Goal: Check status: Verify the current state of an ongoing process or item

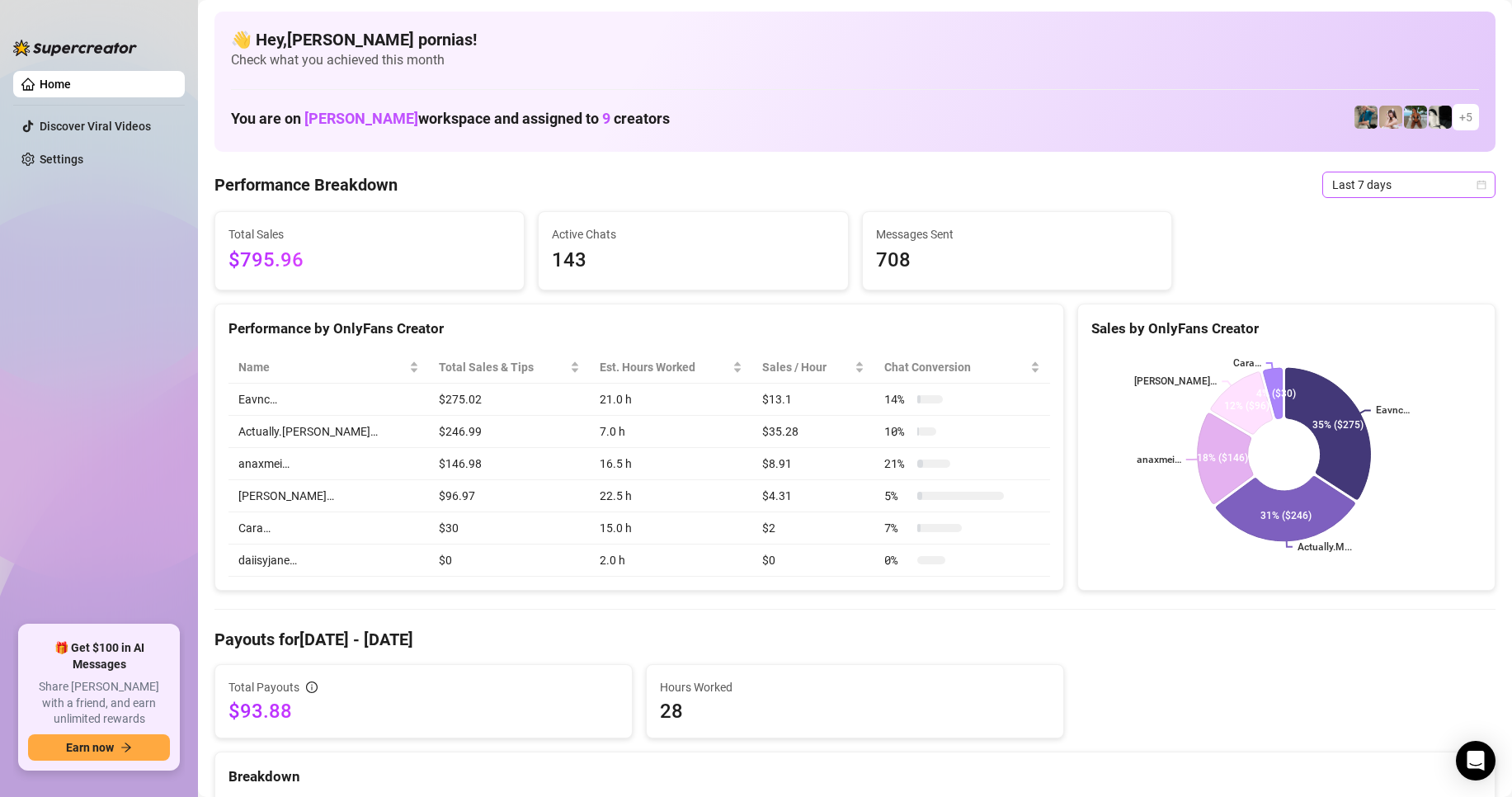
click at [1392, 172] on span "Last 7 days" at bounding box center [1409, 185] width 154 height 25
click at [1472, 182] on div "Last 7 days" at bounding box center [1409, 185] width 173 height 27
click at [1374, 318] on div "Custom date" at bounding box center [1395, 323] width 147 height 19
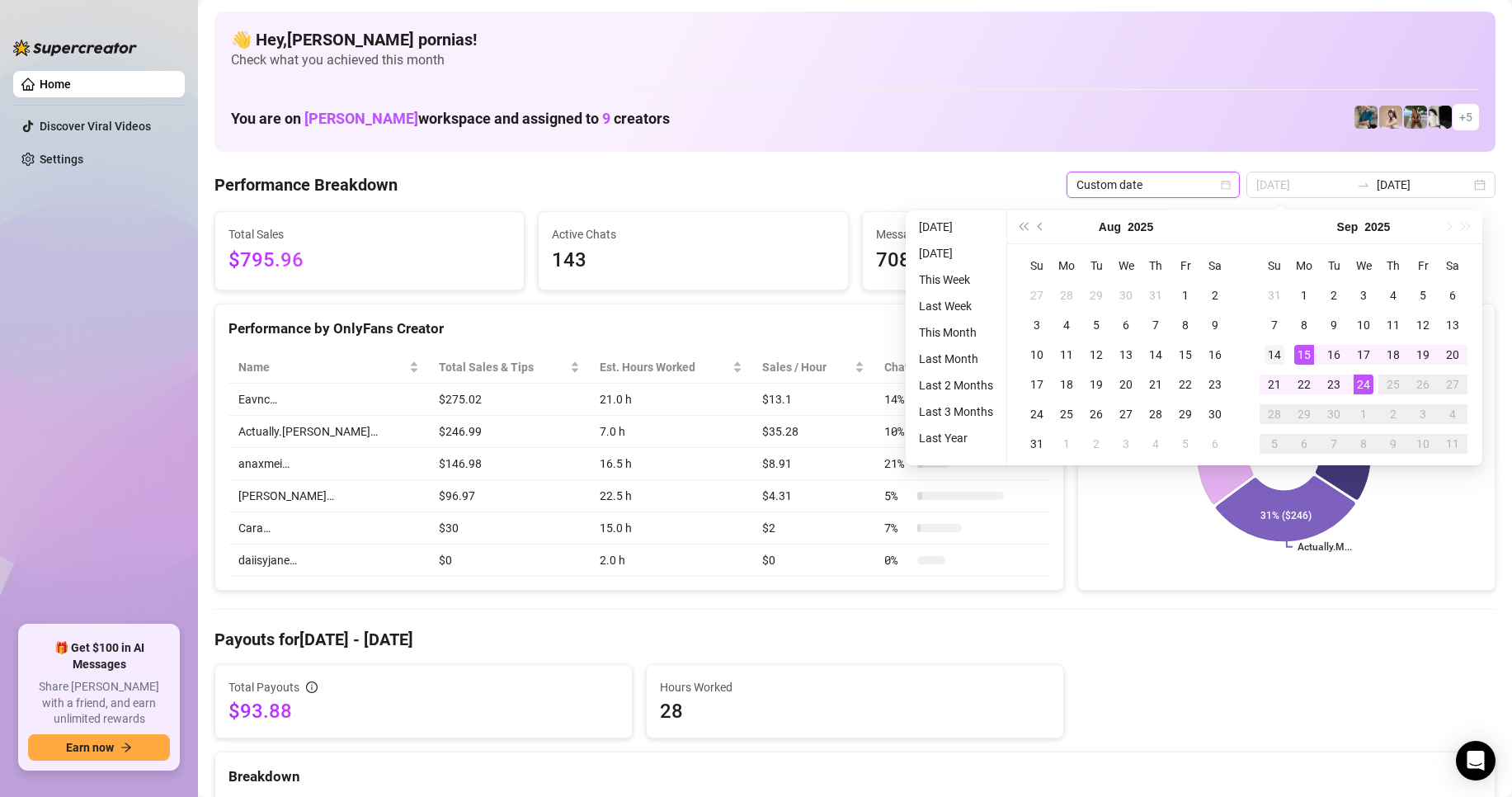
type input "[DATE]"
click at [1268, 355] on div "14" at bounding box center [1274, 354] width 19 height 19
type input "[DATE]"
click at [1451, 355] on div "20" at bounding box center [1452, 354] width 19 height 19
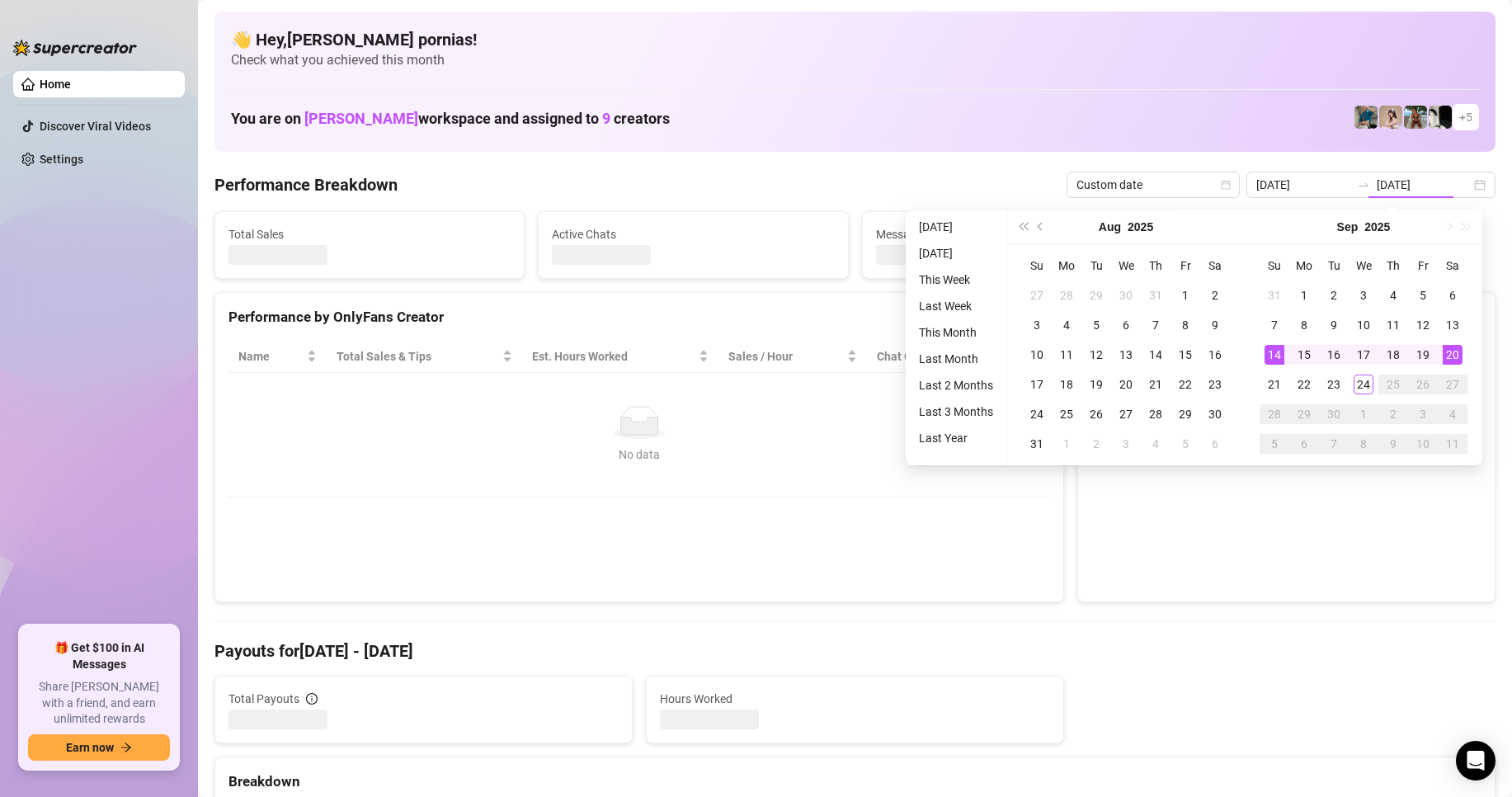
type input "[DATE]"
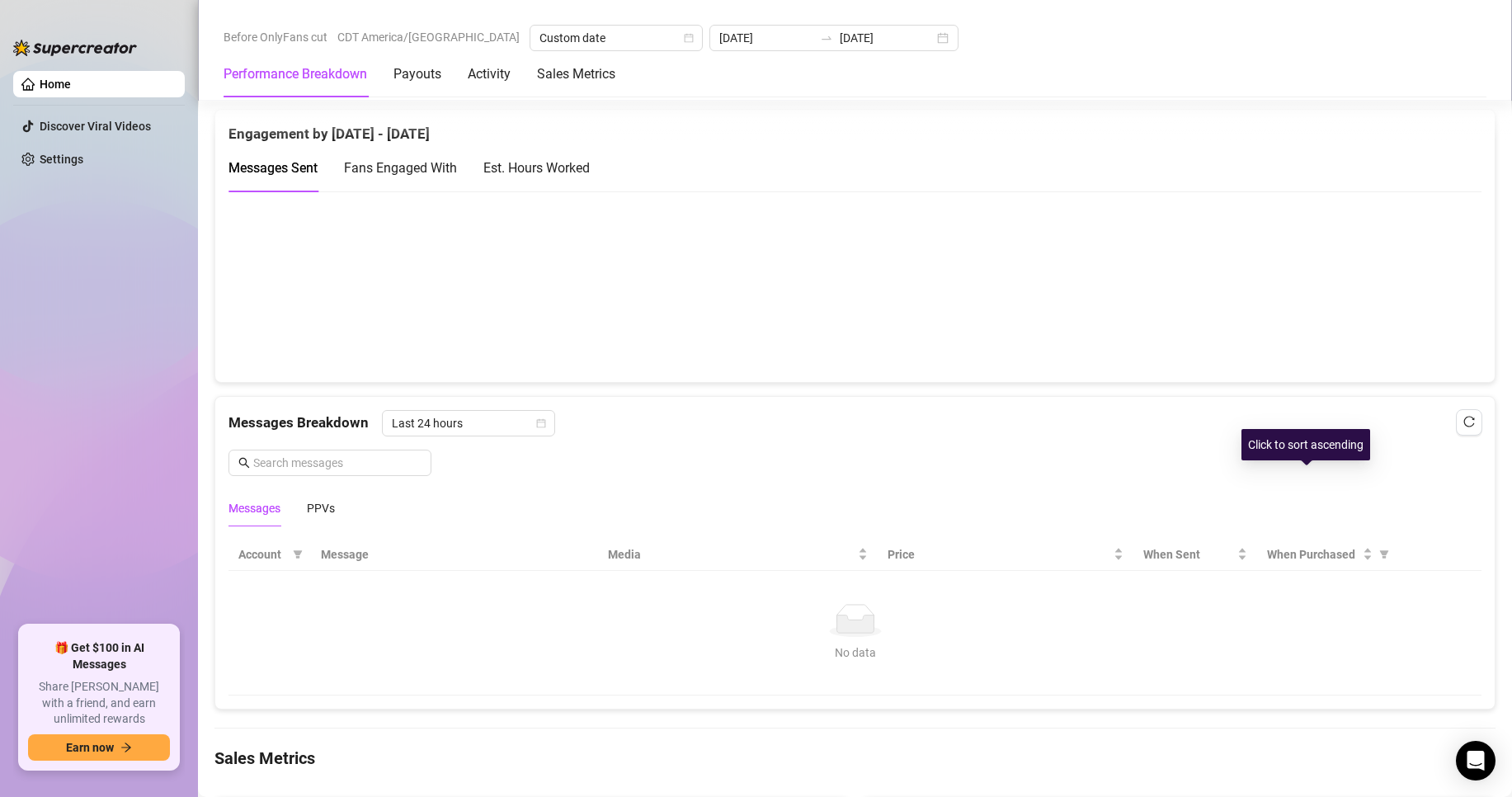
scroll to position [1119, 0]
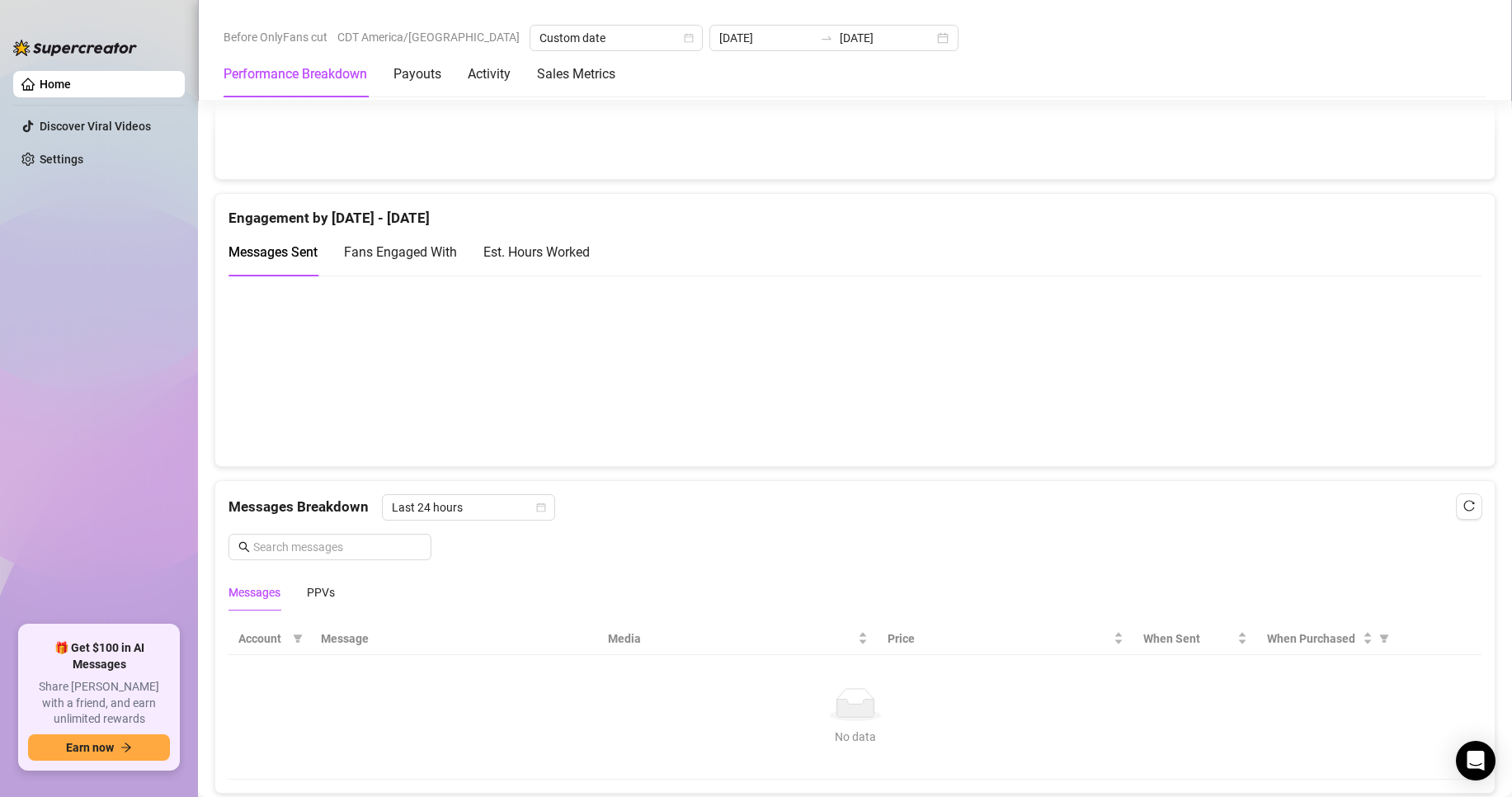
click at [557, 179] on div "Sales by [DATE] - [DATE] PPV Sales ( $761 ) Tips ( $20 ) Engagement by [DATE] -…" at bounding box center [854, 350] width 1294 height 888
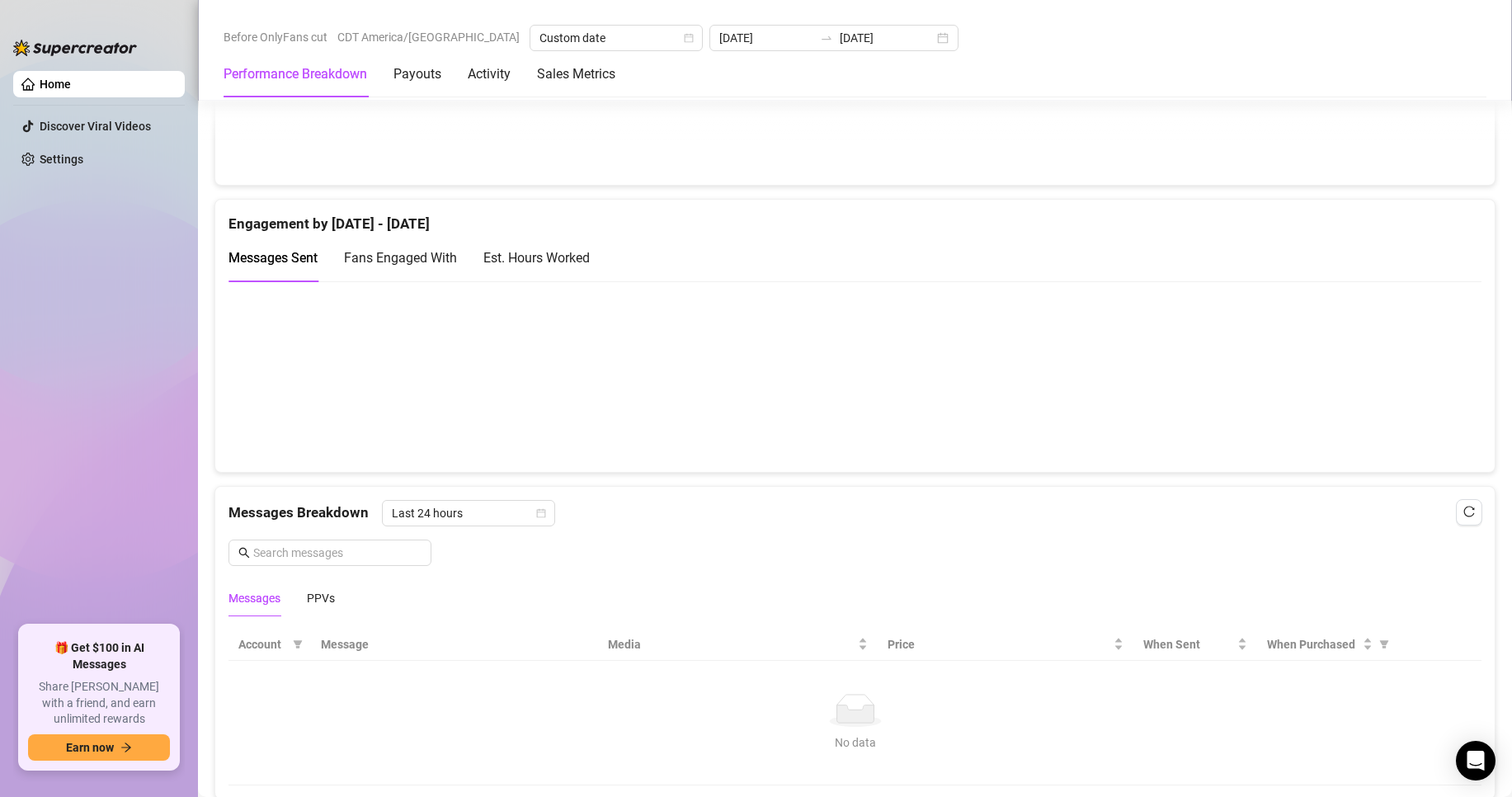
click at [541, 253] on div "Est. Hours Worked" at bounding box center [536, 257] width 106 height 20
click at [1147, 481] on div "Sales by [DATE] - [DATE] PPV Sales ( $761 ) Tips ( $20 ) Engagement by [DATE] -…" at bounding box center [854, 355] width 1294 height 888
